Goal: Task Accomplishment & Management: Use online tool/utility

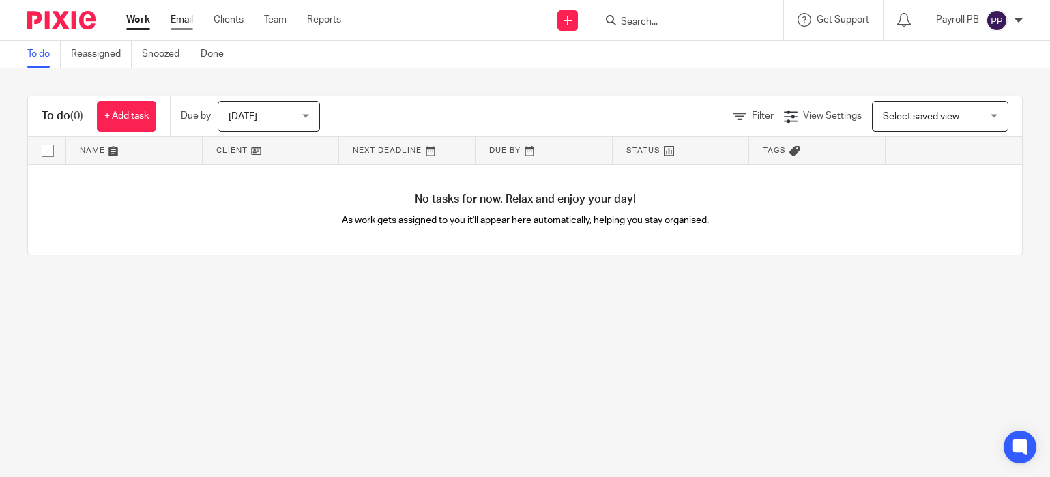
click at [181, 21] on link "Email" at bounding box center [182, 20] width 23 height 14
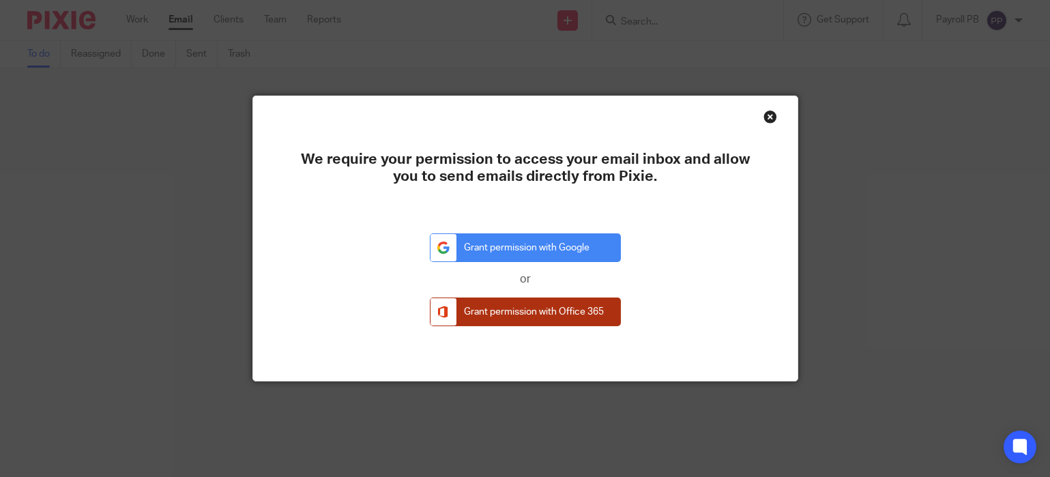
click at [537, 313] on link "Grant permission with Office 365" at bounding box center [525, 311] width 191 height 29
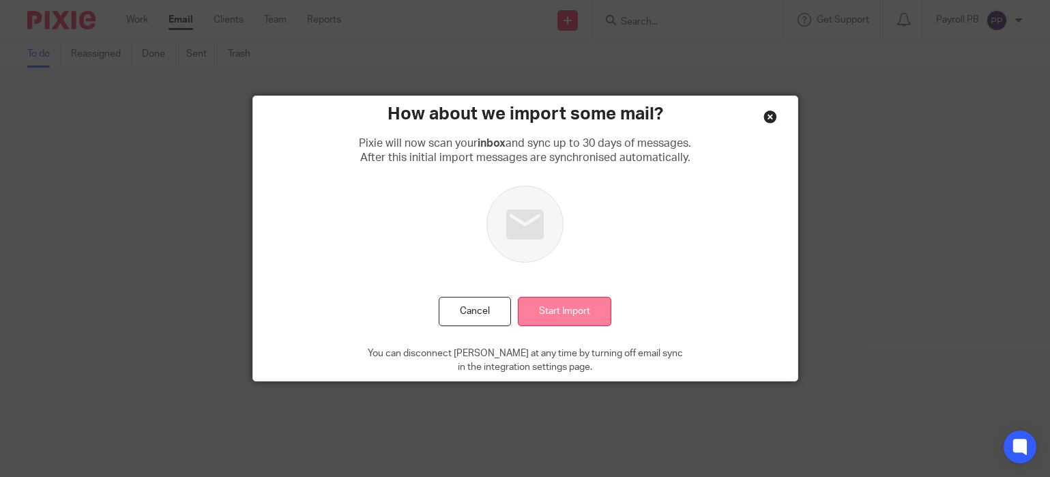
click at [564, 309] on input "Start Import" at bounding box center [564, 311] width 93 height 29
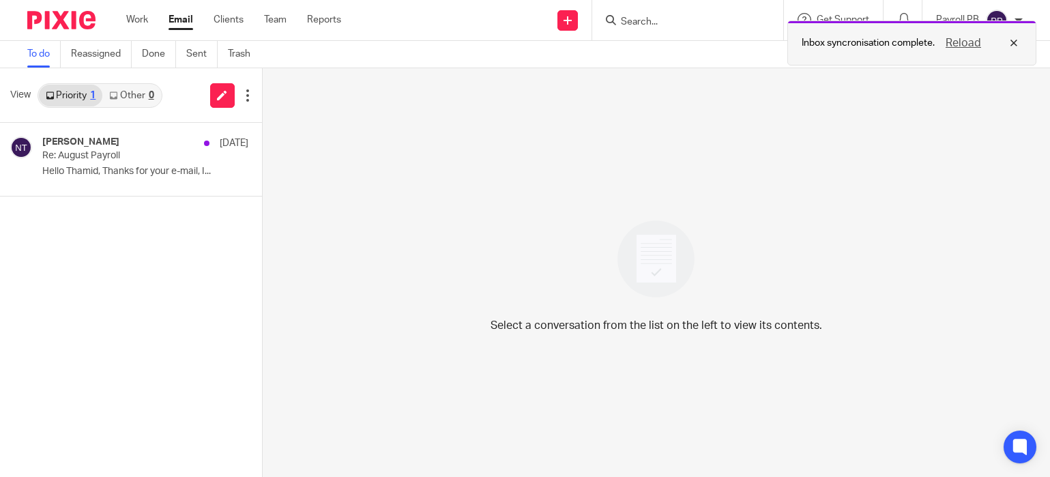
click at [959, 42] on button "Reload" at bounding box center [963, 43] width 44 height 16
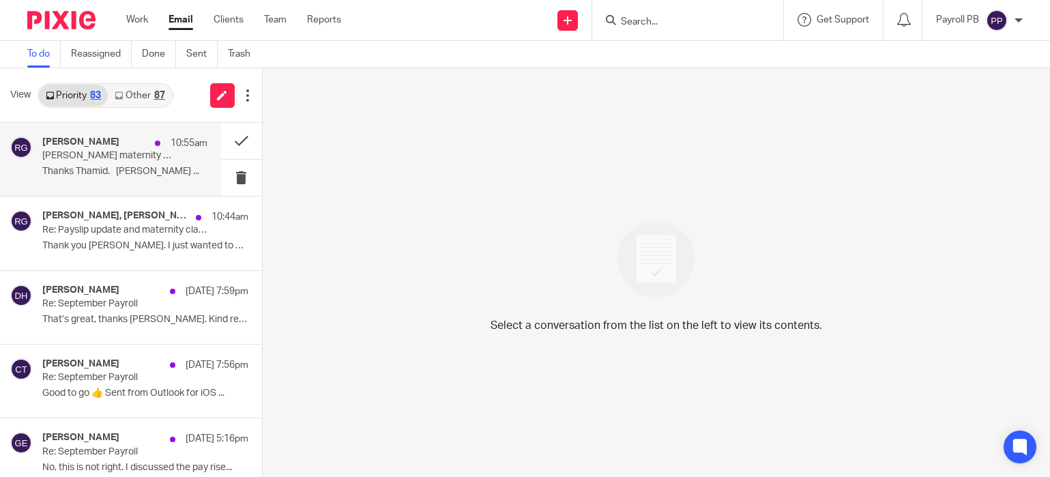
click at [95, 160] on p "[PERSON_NAME] maternity documents." at bounding box center [108, 156] width 132 height 12
